Goal: Use online tool/utility

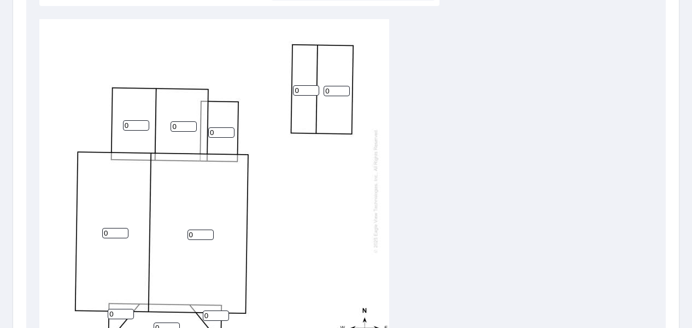
scroll to position [373, 0]
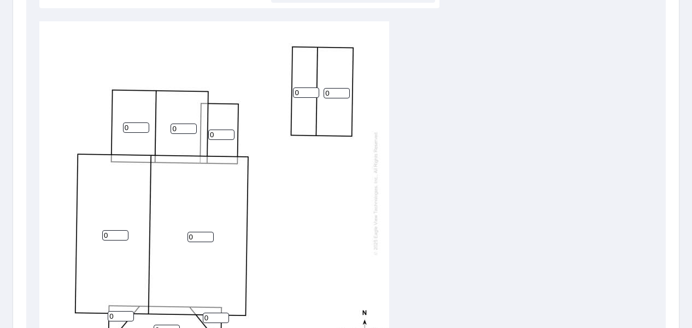
click at [138, 122] on input "0" at bounding box center [136, 127] width 26 height 10
type input "5"
click at [185, 123] on input "0" at bounding box center [183, 128] width 26 height 10
type input "5"
click at [112, 230] on input "0" at bounding box center [115, 235] width 26 height 10
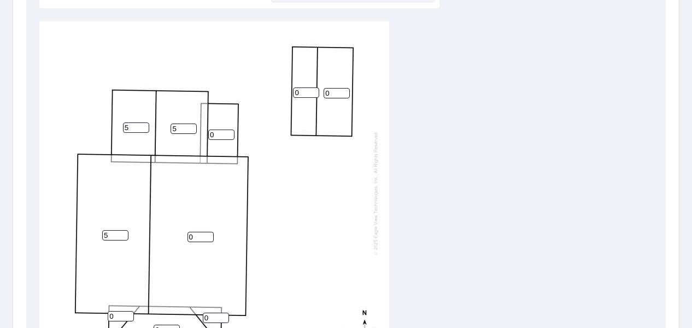
type input "5"
click at [206, 232] on input "0" at bounding box center [200, 237] width 26 height 10
type input "5"
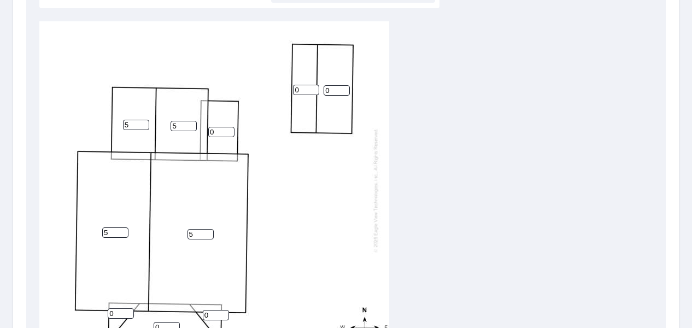
scroll to position [11, 0]
click at [126, 308] on input "1" at bounding box center [121, 313] width 26 height 10
click at [126, 308] on input "2" at bounding box center [121, 313] width 26 height 10
type input "3"
click at [126, 308] on input "3" at bounding box center [121, 313] width 26 height 10
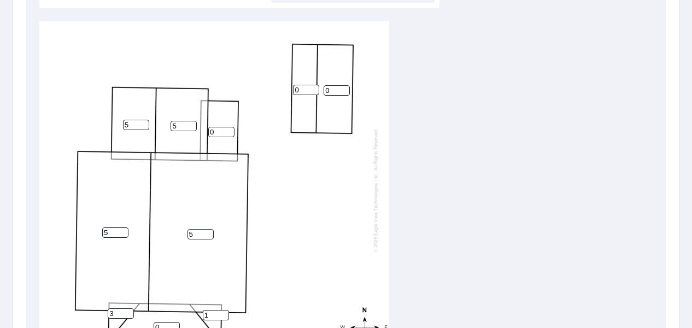
click at [223, 310] on input "1" at bounding box center [216, 315] width 26 height 10
click at [223, 310] on input "2" at bounding box center [216, 315] width 26 height 10
type input "3"
click at [223, 310] on input "3" at bounding box center [216, 315] width 26 height 10
click at [169, 322] on input "0" at bounding box center [167, 327] width 26 height 10
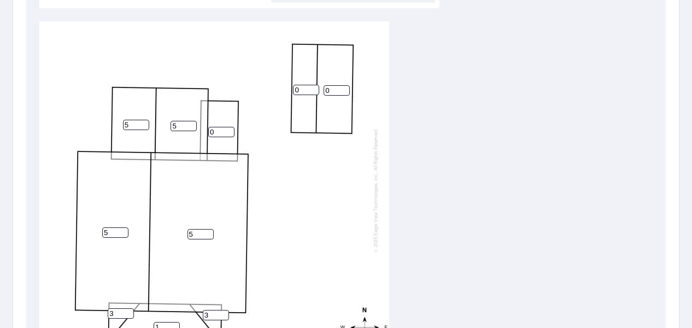
click at [174, 322] on input "1" at bounding box center [167, 327] width 26 height 10
click at [174, 322] on input "2" at bounding box center [167, 327] width 26 height 10
click at [174, 322] on input "3" at bounding box center [167, 327] width 26 height 10
click at [175, 322] on input "4" at bounding box center [167, 327] width 26 height 10
type input "3"
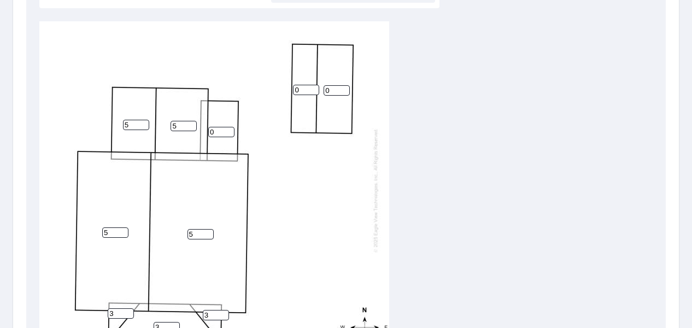
click at [175, 322] on input "3" at bounding box center [167, 327] width 26 height 10
click at [307, 85] on input "0" at bounding box center [306, 90] width 26 height 10
click at [311, 85] on input "1" at bounding box center [306, 90] width 26 height 10
click at [311, 85] on input "2" at bounding box center [306, 90] width 26 height 10
click at [311, 85] on input "3" at bounding box center [306, 90] width 26 height 10
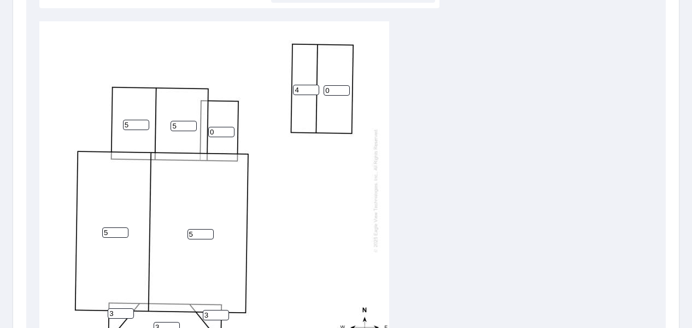
click at [311, 85] on input "4" at bounding box center [306, 90] width 26 height 10
click at [311, 85] on input "5" at bounding box center [306, 90] width 26 height 10
click at [311, 85] on input "6" at bounding box center [306, 90] width 26 height 10
type input "7"
click at [316, 85] on input "7" at bounding box center [306, 90] width 26 height 10
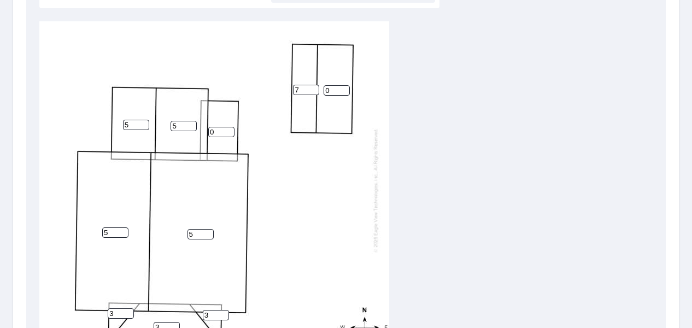
click at [332, 85] on input "0" at bounding box center [336, 90] width 26 height 10
click at [345, 85] on input "1" at bounding box center [336, 90] width 26 height 10
click at [345, 85] on input "2" at bounding box center [336, 90] width 26 height 10
click at [345, 85] on input "3" at bounding box center [336, 90] width 26 height 10
click at [345, 85] on input "4" at bounding box center [336, 90] width 26 height 10
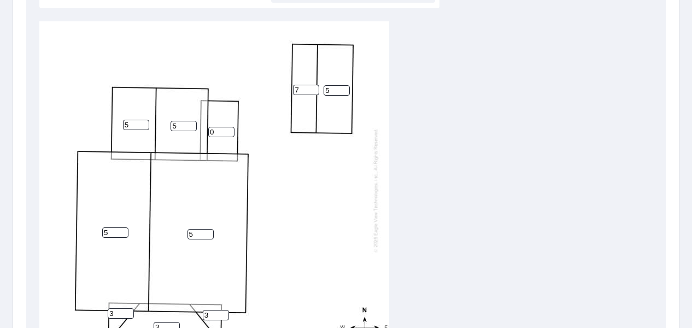
click at [345, 85] on input "5" at bounding box center [336, 90] width 26 height 10
click at [345, 85] on input "6" at bounding box center [336, 90] width 26 height 10
click at [345, 85] on input "7" at bounding box center [336, 90] width 26 height 10
click at [344, 85] on input "8" at bounding box center [336, 90] width 26 height 10
click at [343, 85] on input "9" at bounding box center [336, 90] width 26 height 10
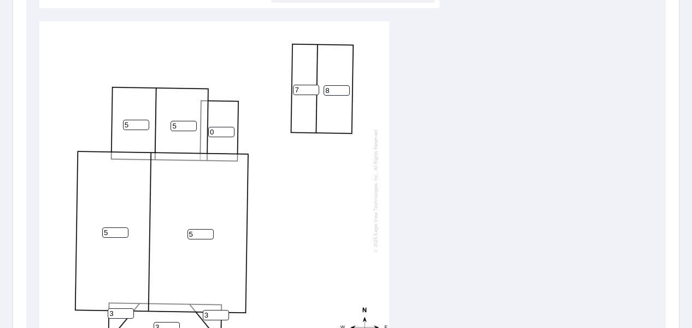
click at [343, 85] on input "8" at bounding box center [336, 90] width 26 height 10
type input "7"
click at [343, 85] on input "7" at bounding box center [336, 90] width 26 height 10
click at [226, 127] on input "0" at bounding box center [221, 132] width 26 height 10
click at [228, 127] on input "1" at bounding box center [221, 132] width 26 height 10
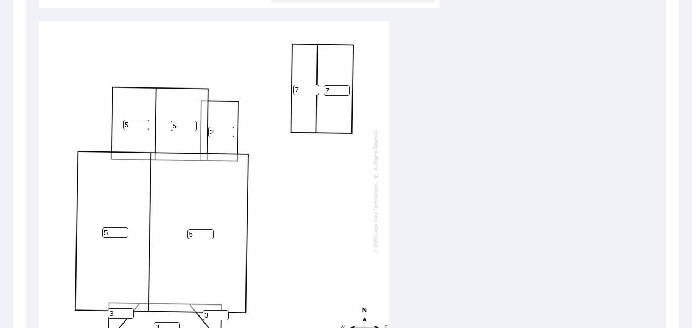
click at [228, 127] on input "2" at bounding box center [221, 132] width 26 height 10
type input "3"
click at [228, 127] on input "3" at bounding box center [221, 132] width 26 height 10
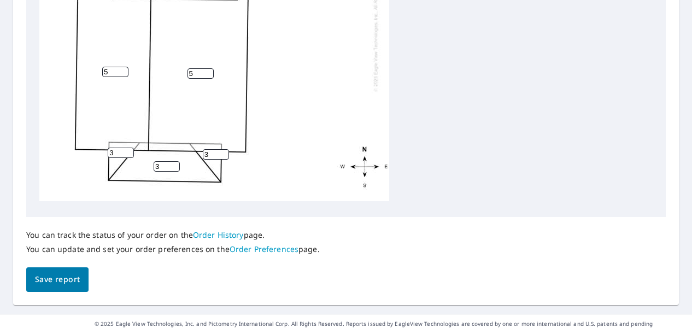
scroll to position [536, 0]
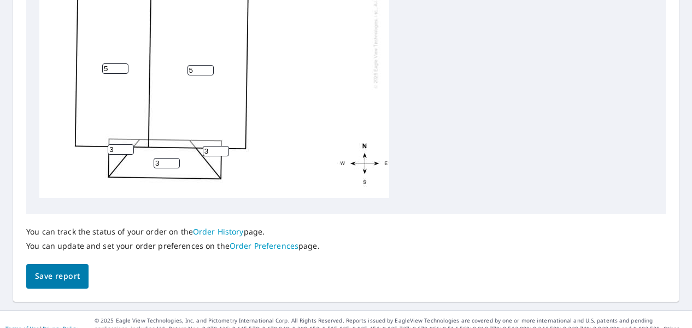
click at [76, 269] on span "Save report" at bounding box center [57, 276] width 45 height 14
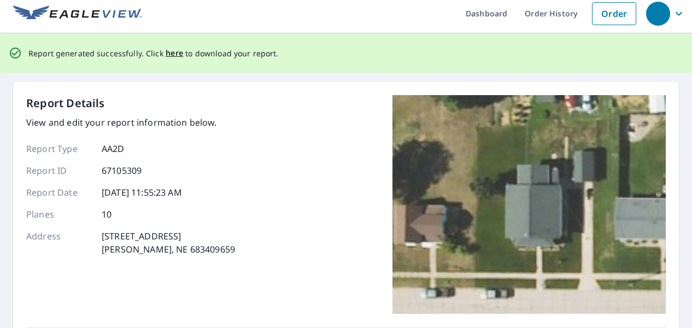
scroll to position [0, 0]
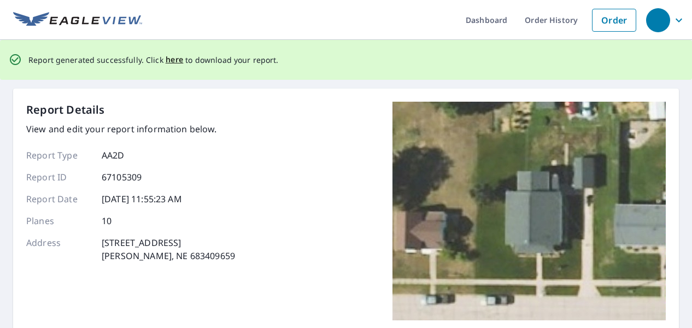
click at [171, 60] on span "here" at bounding box center [175, 60] width 18 height 14
